Goal: Task Accomplishment & Management: Manage account settings

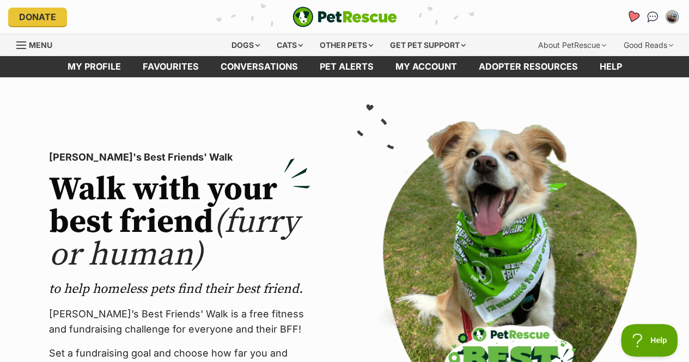
click at [632, 15] on icon "Favourites" at bounding box center [632, 16] width 13 height 13
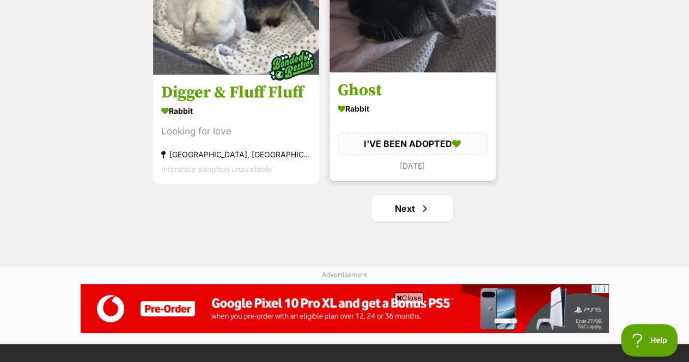
scroll to position [2032, 0]
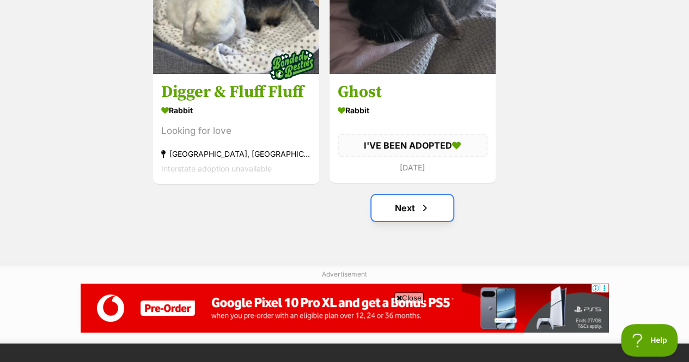
click at [423, 201] on span "Next page" at bounding box center [424, 207] width 11 height 13
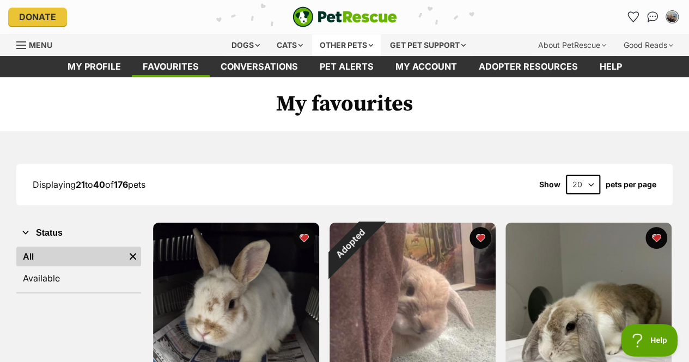
click at [356, 42] on div "Other pets" at bounding box center [346, 45] width 69 height 22
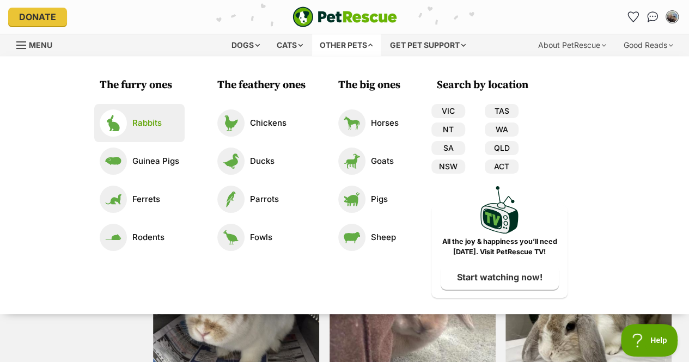
click at [151, 124] on p "Rabbits" at bounding box center [146, 123] width 29 height 13
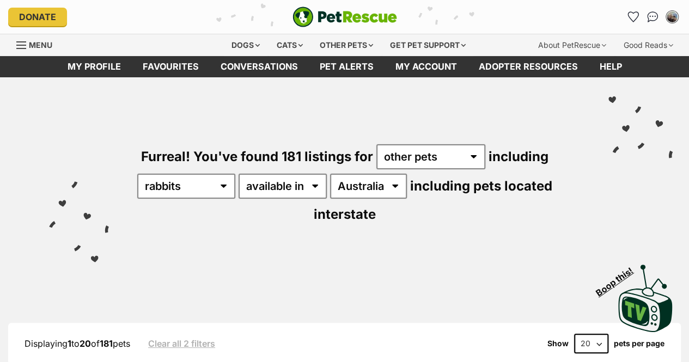
select select "VIC"
click at [330, 174] on select "Australia ACT NSW NT SA TAS VIC WA" at bounding box center [368, 186] width 77 height 25
